Goal: Task Accomplishment & Management: Manage account settings

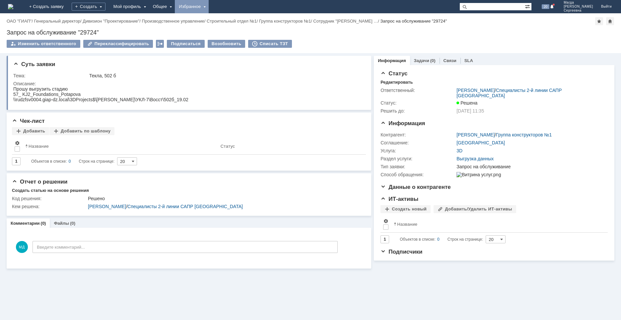
click at [209, 6] on div "Избранное" at bounding box center [192, 6] width 34 height 13
click at [227, 25] on link "Команда "Специалисты 2-й линии САПР Дзержинск"/Активности" at bounding box center [201, 30] width 50 height 29
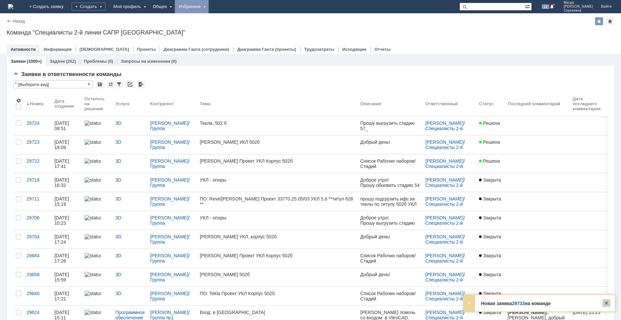
click at [605, 304] on div at bounding box center [606, 303] width 8 height 8
click at [13, 7] on img at bounding box center [10, 6] width 5 height 5
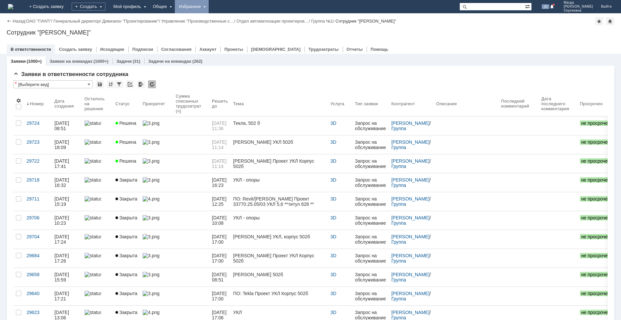
click at [209, 11] on div "Избранное" at bounding box center [192, 6] width 34 height 13
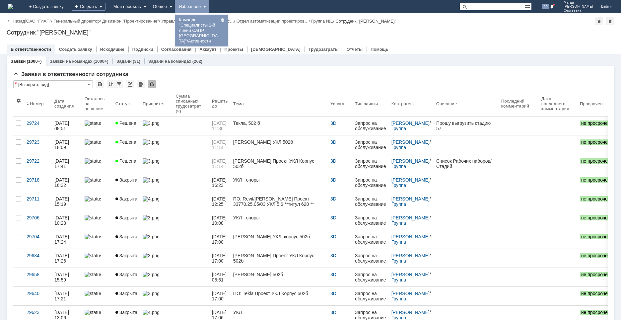
click at [224, 29] on link "Команда "Специалисты 2-й линии САПР Дзержинск"/Активности" at bounding box center [201, 30] width 50 height 29
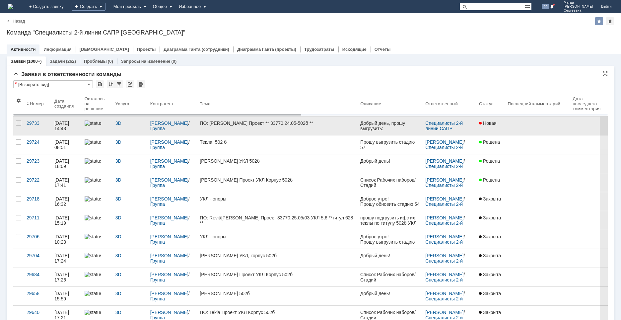
click at [290, 126] on link "ПО: [PERSON_NAME] Проект ** 33770.24.05-502б **" at bounding box center [277, 125] width 161 height 19
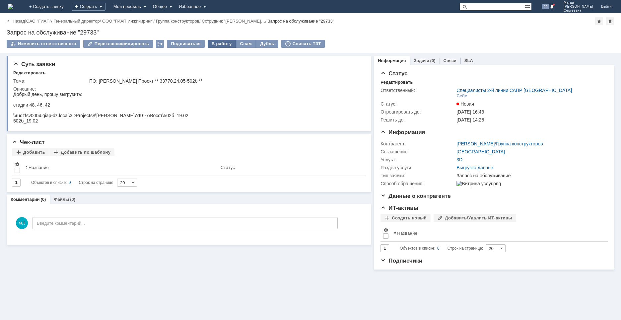
click at [214, 45] on div "В работу" at bounding box center [222, 44] width 28 height 8
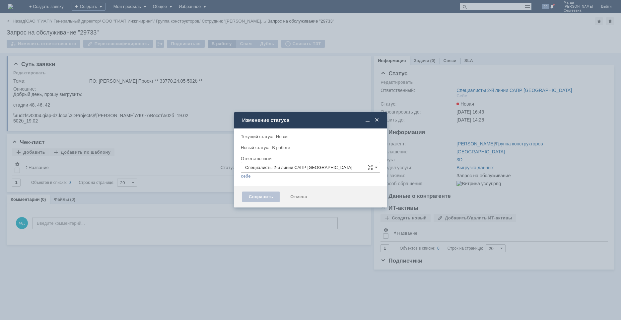
type input "[PERSON_NAME]"
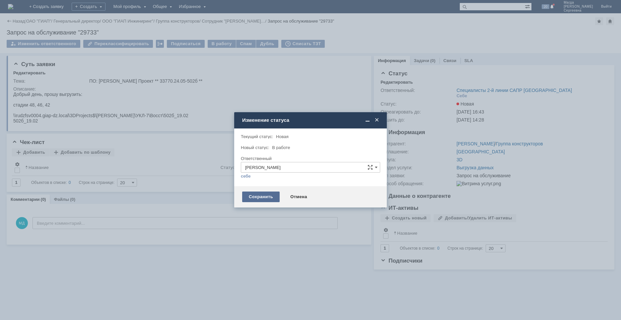
click at [260, 199] on div "Сохранить" at bounding box center [260, 196] width 37 height 11
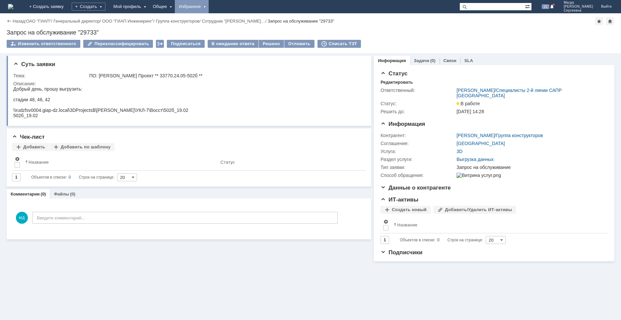
click at [209, 6] on div "Избранное" at bounding box center [192, 6] width 34 height 13
click at [224, 24] on link "Команда "Специалисты 2-й линии САПР Дзержинск"/Активности" at bounding box center [201, 30] width 50 height 29
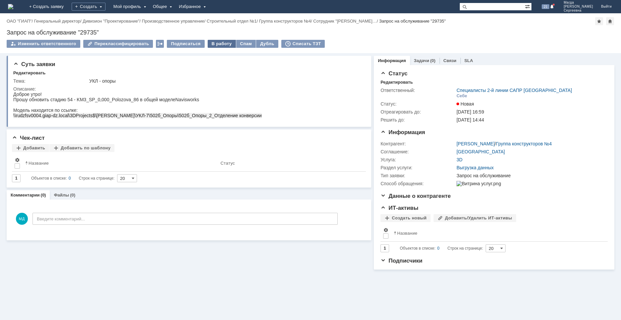
click at [208, 41] on div "В работу" at bounding box center [222, 44] width 28 height 8
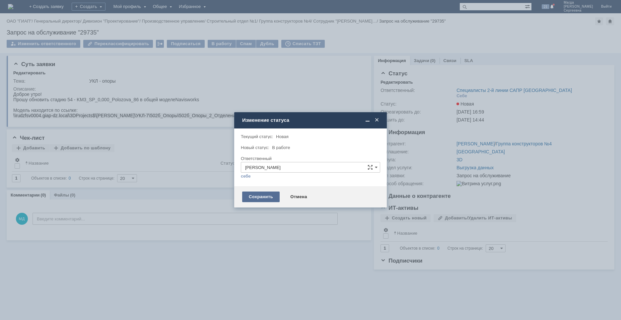
click at [253, 197] on div "Сохранить" at bounding box center [260, 196] width 37 height 11
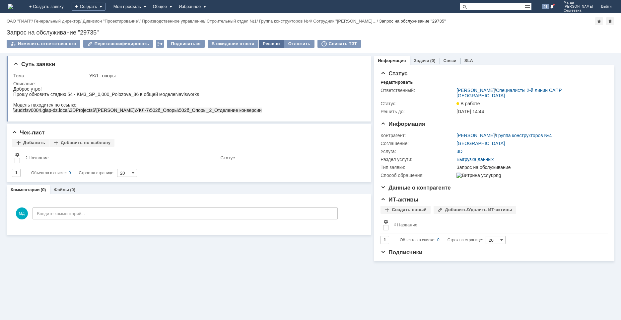
click at [260, 43] on div "Решено" at bounding box center [271, 44] width 25 height 8
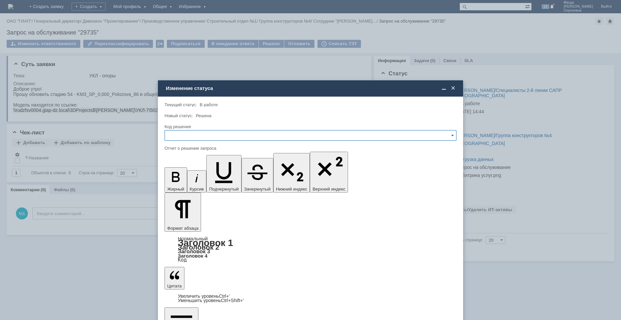
drag, startPoint x: 195, startPoint y: 137, endPoint x: 192, endPoint y: 140, distance: 4.0
click at [195, 136] on input "text" at bounding box center [311, 135] width 292 height 11
click at [179, 177] on div "Решено" at bounding box center [310, 180] width 291 height 11
type input "Решено"
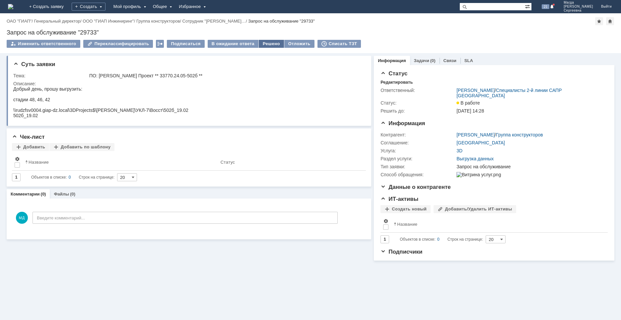
click at [259, 43] on div "Решено" at bounding box center [271, 44] width 25 height 8
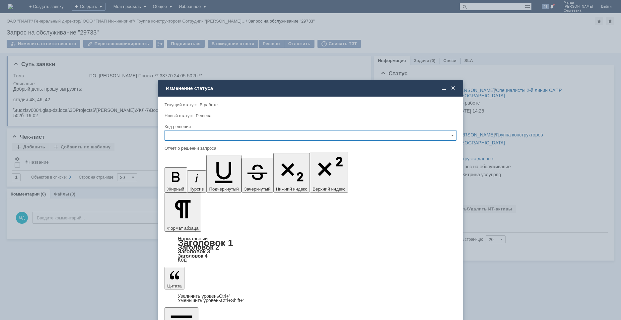
click at [197, 138] on input "text" at bounding box center [311, 135] width 292 height 11
click at [183, 179] on span "Решено" at bounding box center [310, 180] width 283 height 5
type input "Решено"
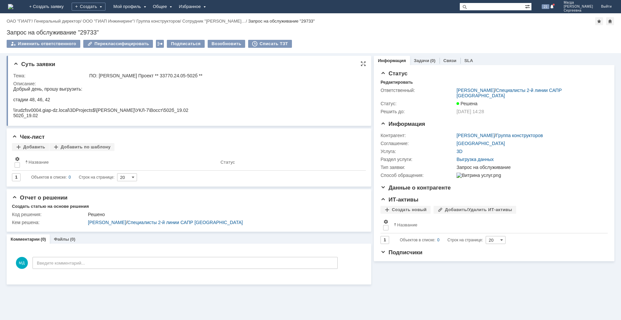
drag, startPoint x: 32, startPoint y: 98, endPoint x: 53, endPoint y: 100, distance: 22.0
click at [53, 100] on div "Добрый день, прошу выгрузить: стадии 48, 46, 42 \\rudzfsv0004.giap-dz.local\3DP…" at bounding box center [100, 102] width 175 height 32
click at [76, 113] on div "Добрый день, прошу выгрузить: стадии 48, 46, 42 \\rudzfsv0004.giap-dz.local\3DP…" at bounding box center [100, 102] width 175 height 32
drag, startPoint x: 54, startPoint y: 98, endPoint x: 46, endPoint y: 99, distance: 7.6
click at [46, 99] on div "Добрый день, прошу выгрузить: стадии 48, 46, 42 \\rudzfsv0004.giap-dz.local\3DP…" at bounding box center [100, 102] width 175 height 32
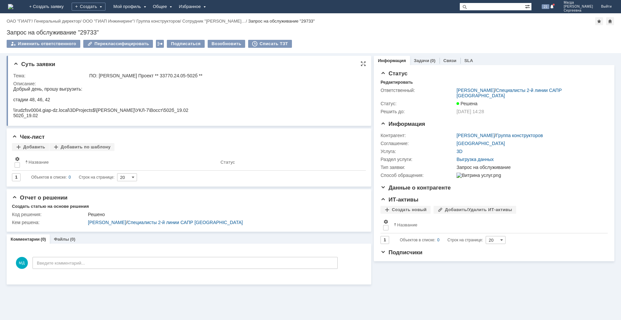
click at [49, 100] on div "Добрый день, прошу выгрузить: стадии 48, 46, 42 \\rudzfsv0004.giap-dz.local\3DP…" at bounding box center [100, 102] width 175 height 32
drag, startPoint x: 51, startPoint y: 100, endPoint x: 31, endPoint y: 97, distance: 20.4
click at [31, 97] on div "Добрый день, прошу выгрузить: стадии 48, 46, 42 \\rudzfsv0004.giap-dz.local\3DP…" at bounding box center [100, 102] width 175 height 32
copy div "48, 46, 42"
